Goal: Obtain resource: Download file/media

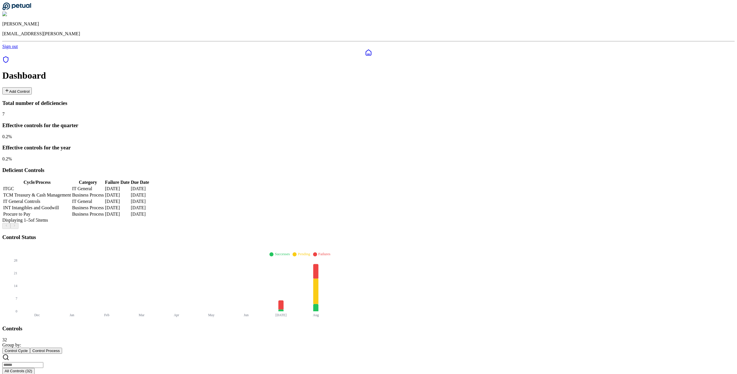
click at [9, 56] on icon at bounding box center [5, 59] width 7 height 7
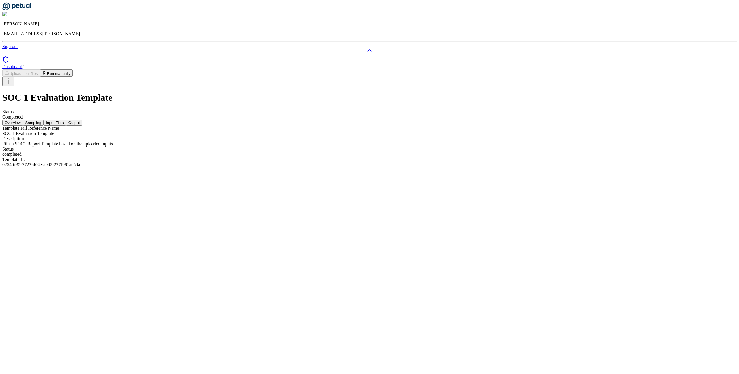
click at [66, 120] on button "Input Files" at bounding box center [55, 123] width 23 height 6
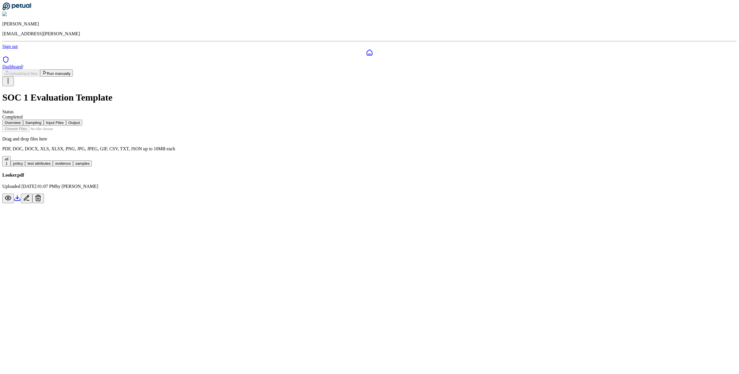
click at [82, 120] on button "Output" at bounding box center [74, 123] width 16 height 6
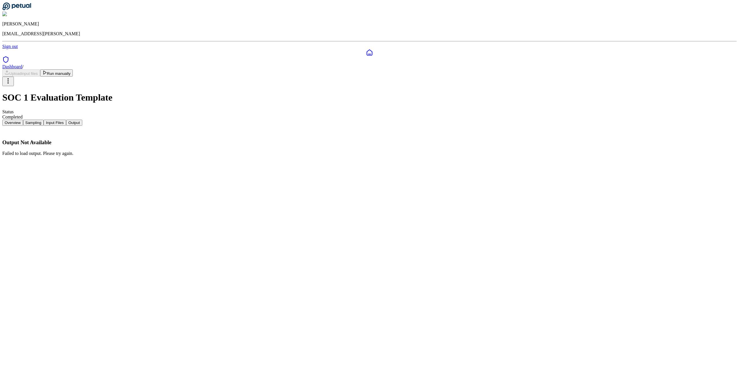
click at [66, 120] on button "Input Files" at bounding box center [55, 123] width 23 height 6
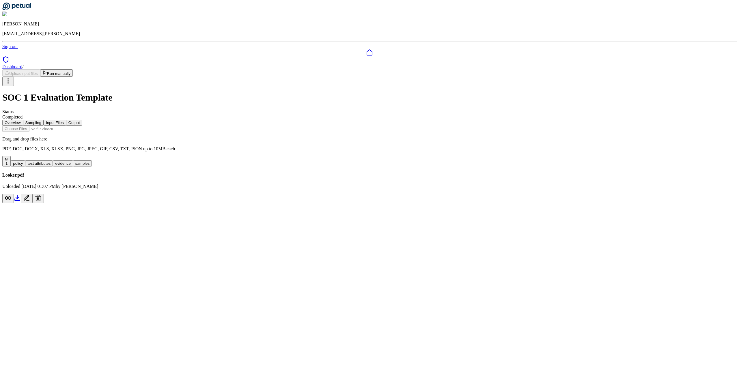
click at [73, 69] on button "Run manually" at bounding box center [56, 72] width 33 height 7
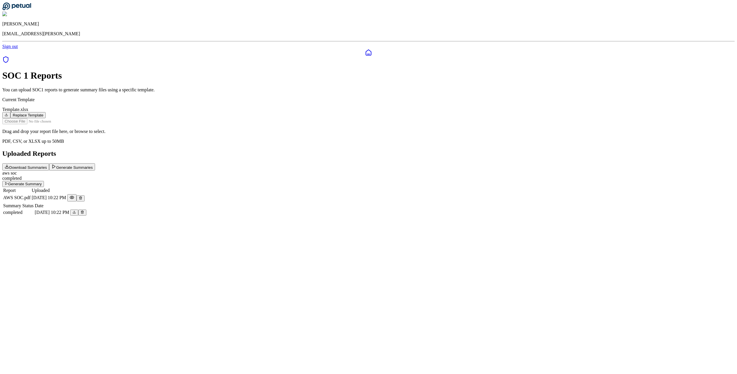
click at [539, 216] on div "SOC 1 Reports You can upload SOC1 reports to generate summary files using a spe…" at bounding box center [368, 143] width 732 height 146
click at [8, 56] on icon at bounding box center [5, 59] width 7 height 7
click at [49, 163] on button "Download Summaries" at bounding box center [25, 166] width 47 height 7
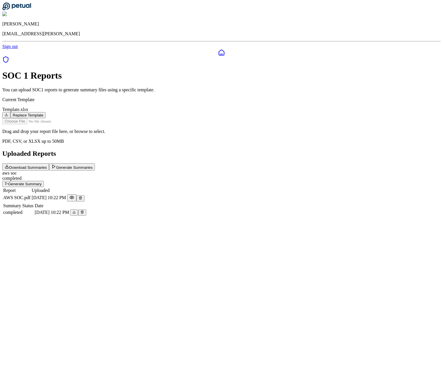
click at [49, 163] on button "Download Summaries" at bounding box center [25, 166] width 47 height 7
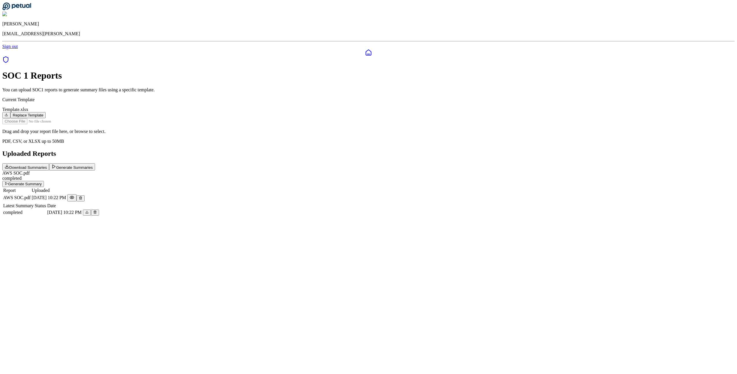
click at [49, 163] on button "Download Summaries" at bounding box center [25, 166] width 47 height 7
click at [68, 124] on input "file" at bounding box center [35, 121] width 66 height 6
type input "**********"
click at [68, 124] on input "file" at bounding box center [35, 121] width 66 height 6
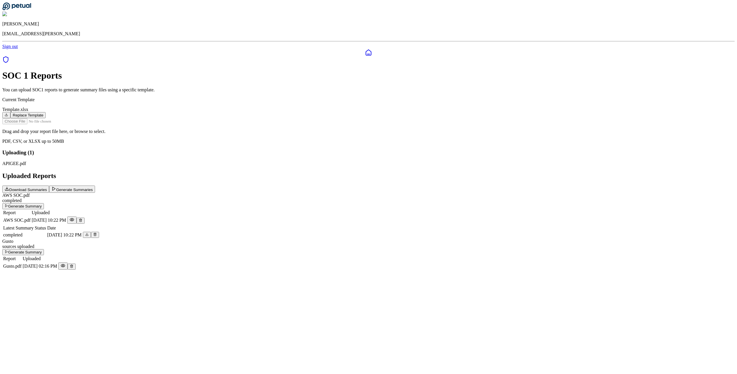
click at [68, 122] on input "file" at bounding box center [35, 121] width 66 height 6
type input "**********"
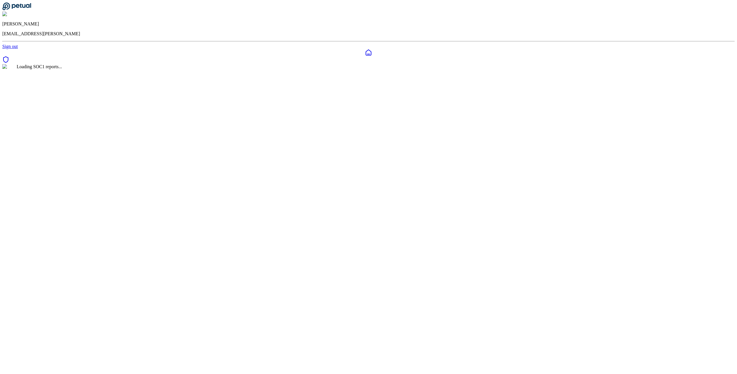
scroll to position [19, 0]
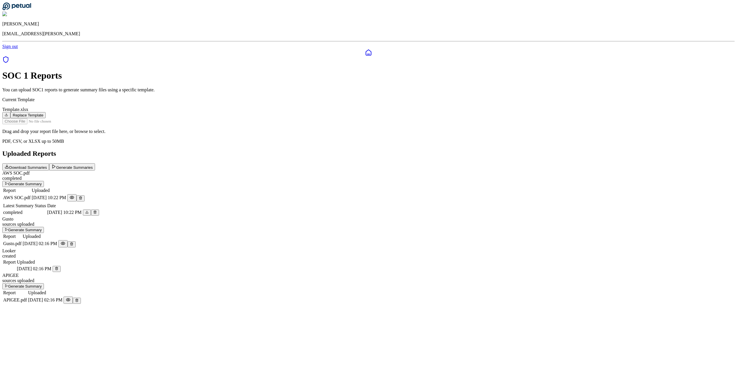
click at [61, 272] on td at bounding box center [56, 268] width 9 height 7
click at [58, 270] on icon at bounding box center [56, 267] width 3 height 3
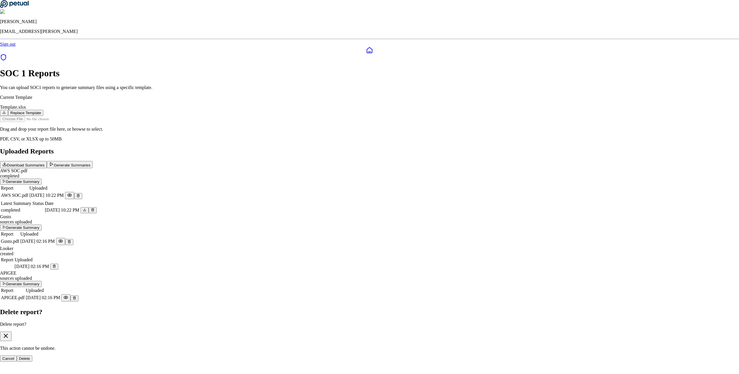
click at [33, 355] on button "Delete" at bounding box center [25, 358] width 16 height 6
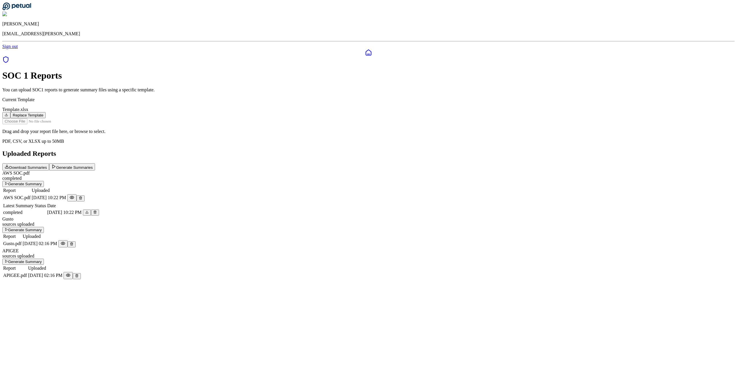
click at [95, 163] on button "Generate Summaries" at bounding box center [72, 166] width 46 height 7
click at [23, 298] on button "Notifications (F8)" at bounding box center [18, 294] width 9 height 7
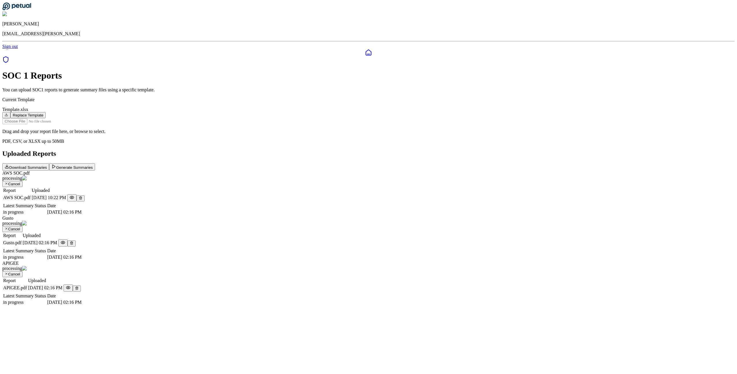
click at [49, 163] on button "Download Summaries" at bounding box center [25, 166] width 47 height 7
click at [21, 322] on icon "Notifications (F8)" at bounding box center [18, 320] width 5 height 5
click at [49, 163] on button "Download Summaries" at bounding box center [25, 166] width 47 height 7
click at [13, 56] on div at bounding box center [368, 60] width 732 height 8
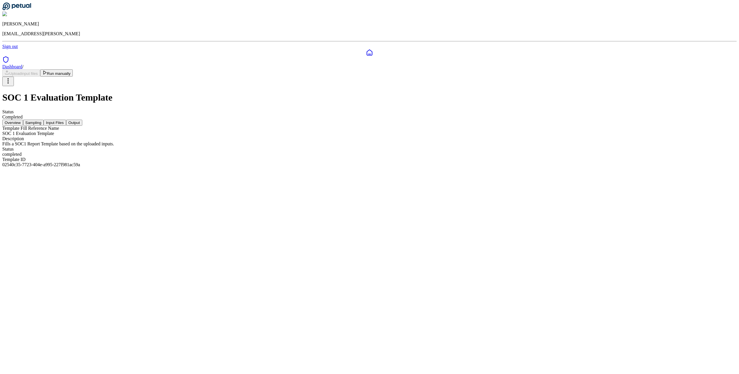
click at [82, 120] on button "Output" at bounding box center [74, 123] width 16 height 6
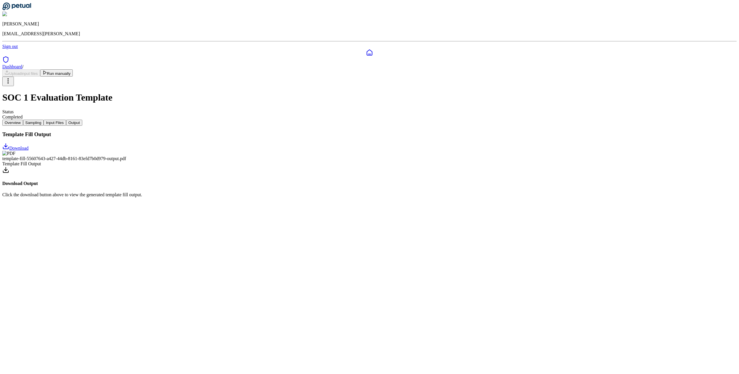
click at [9, 166] on icon at bounding box center [5, 169] width 7 height 7
click at [9, 143] on icon at bounding box center [5, 146] width 7 height 7
click at [66, 120] on button "Input Files" at bounding box center [55, 123] width 23 height 6
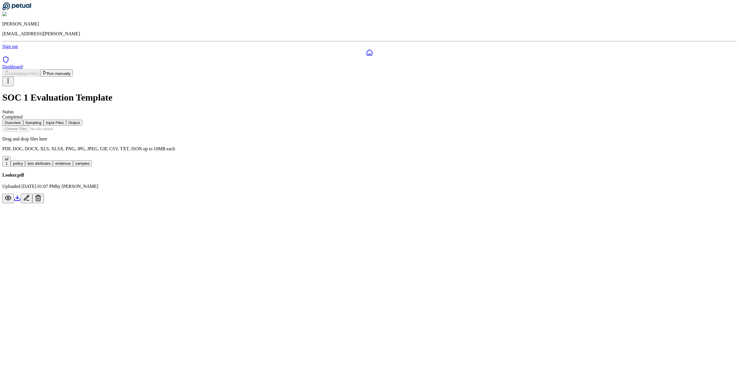
click at [44, 120] on button "Sampling" at bounding box center [33, 123] width 21 height 6
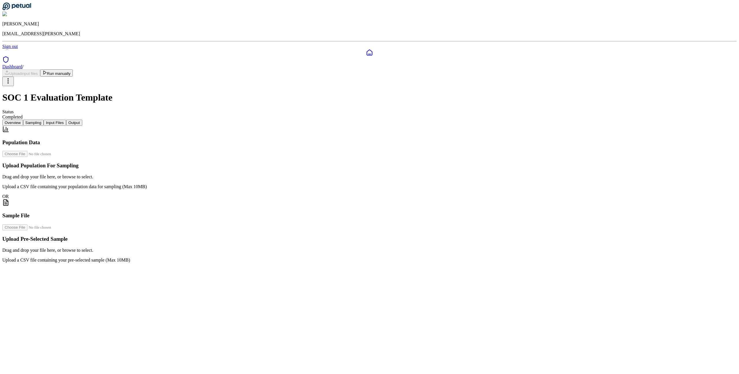
click at [23, 120] on button "Overview" at bounding box center [12, 123] width 21 height 6
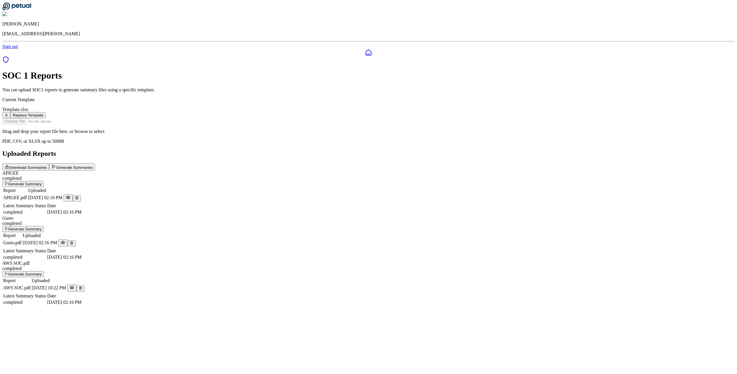
click at [8, 56] on icon at bounding box center [5, 59] width 7 height 7
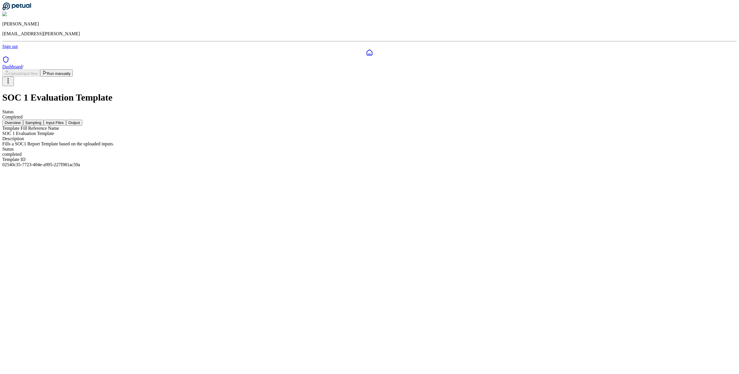
click at [44, 120] on button "Sampling" at bounding box center [33, 123] width 21 height 6
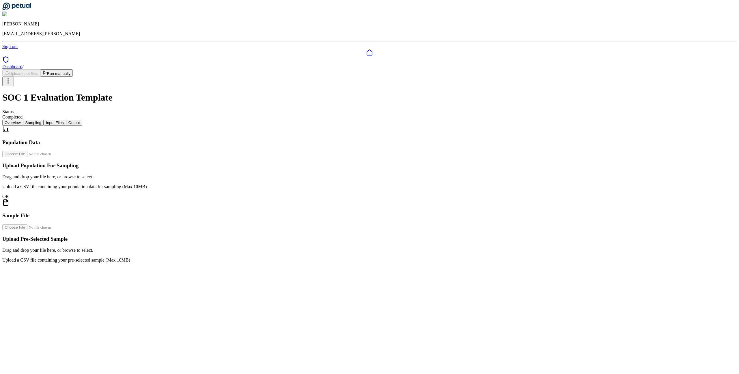
click at [66, 120] on button "Input Files" at bounding box center [55, 123] width 23 height 6
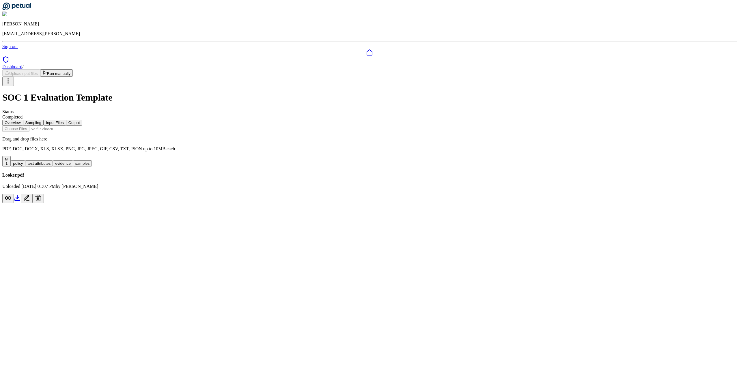
click at [82, 120] on button "Output" at bounding box center [74, 123] width 16 height 6
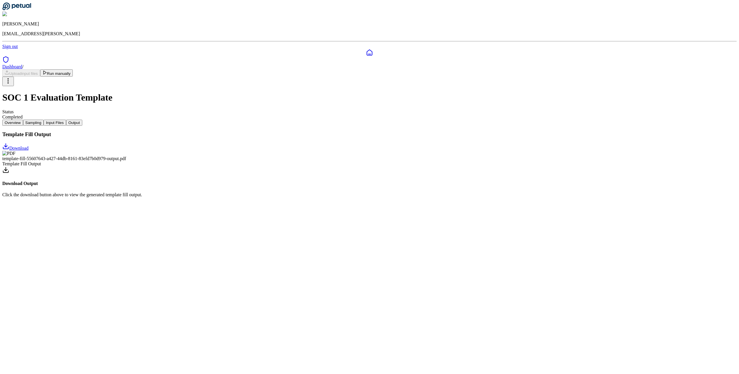
click at [29, 145] on span "Download" at bounding box center [18, 147] width 19 height 5
click at [23, 120] on button "Overview" at bounding box center [12, 123] width 21 height 6
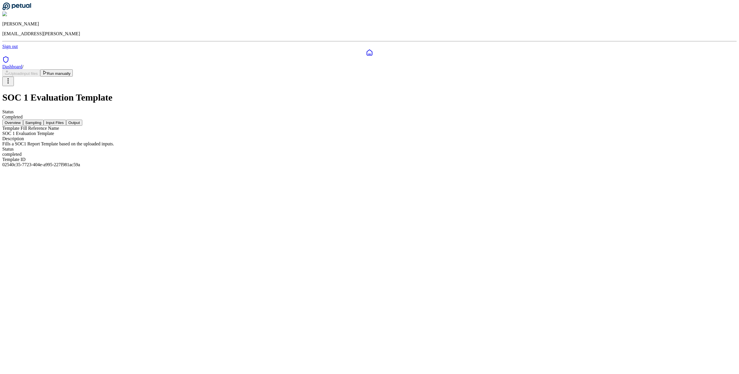
click at [82, 120] on button "Output" at bounding box center [74, 123] width 16 height 6
